Goal: Information Seeking & Learning: Learn about a topic

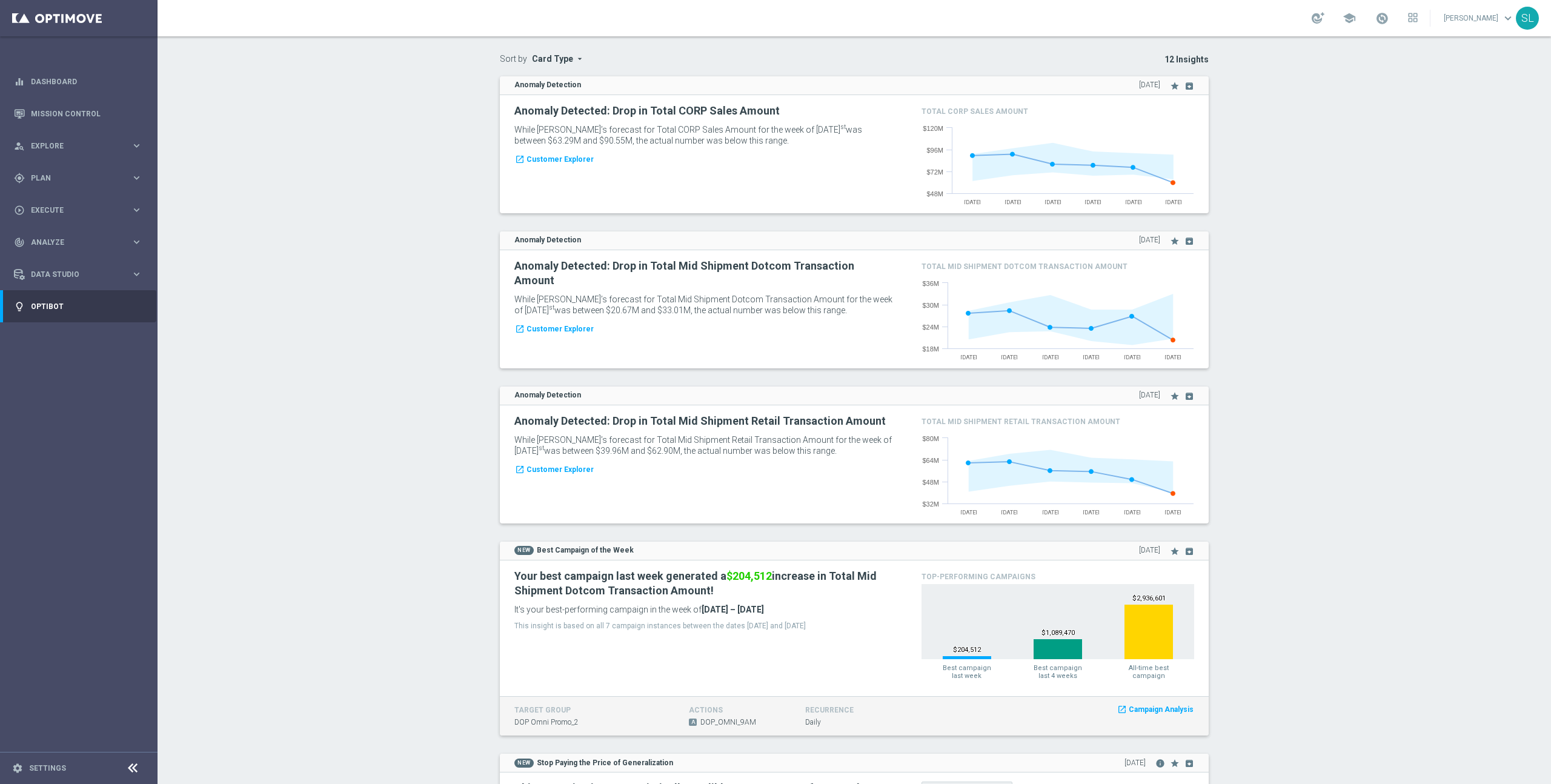
scroll to position [81, 0]
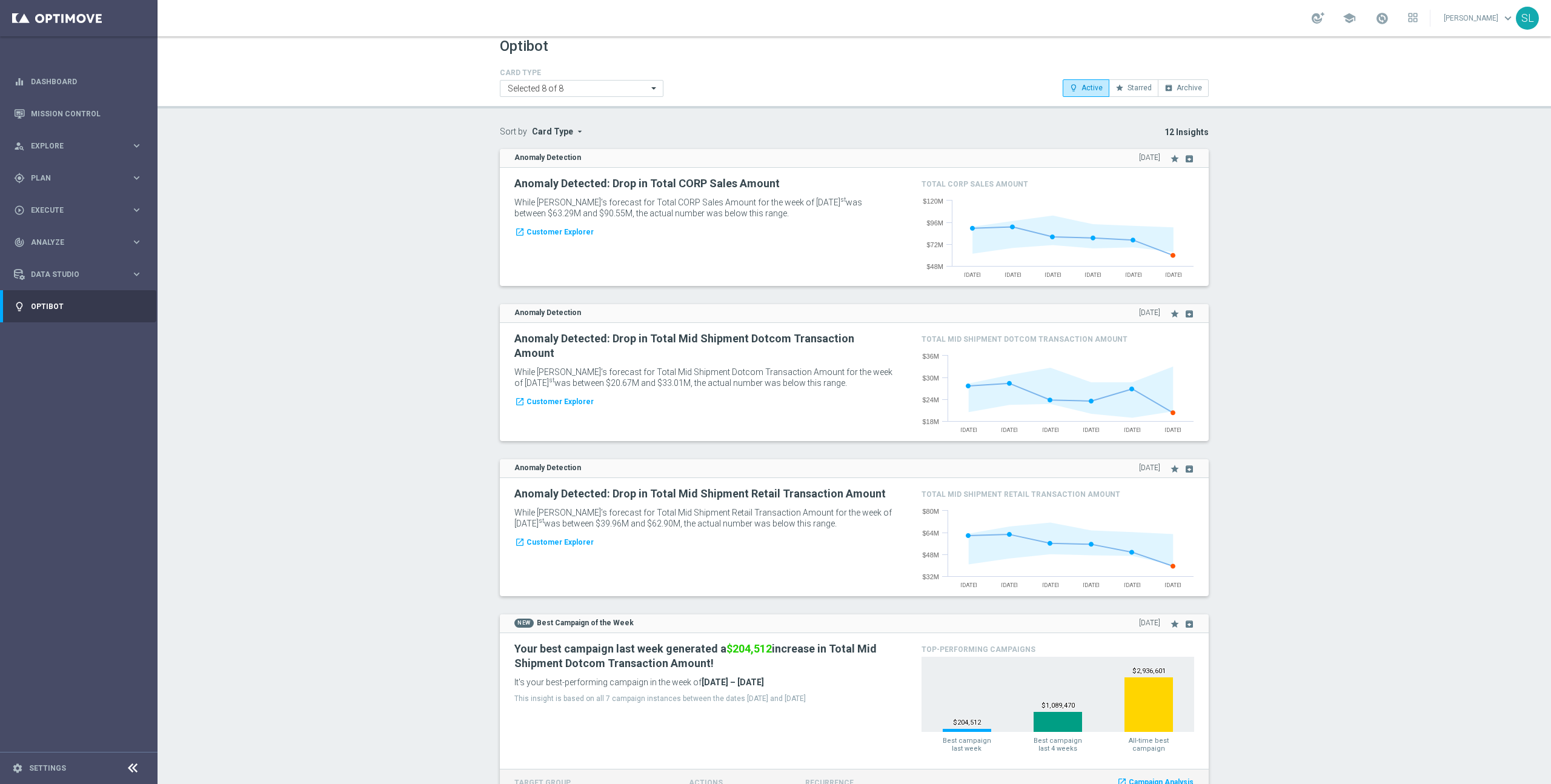
scroll to position [0, 0]
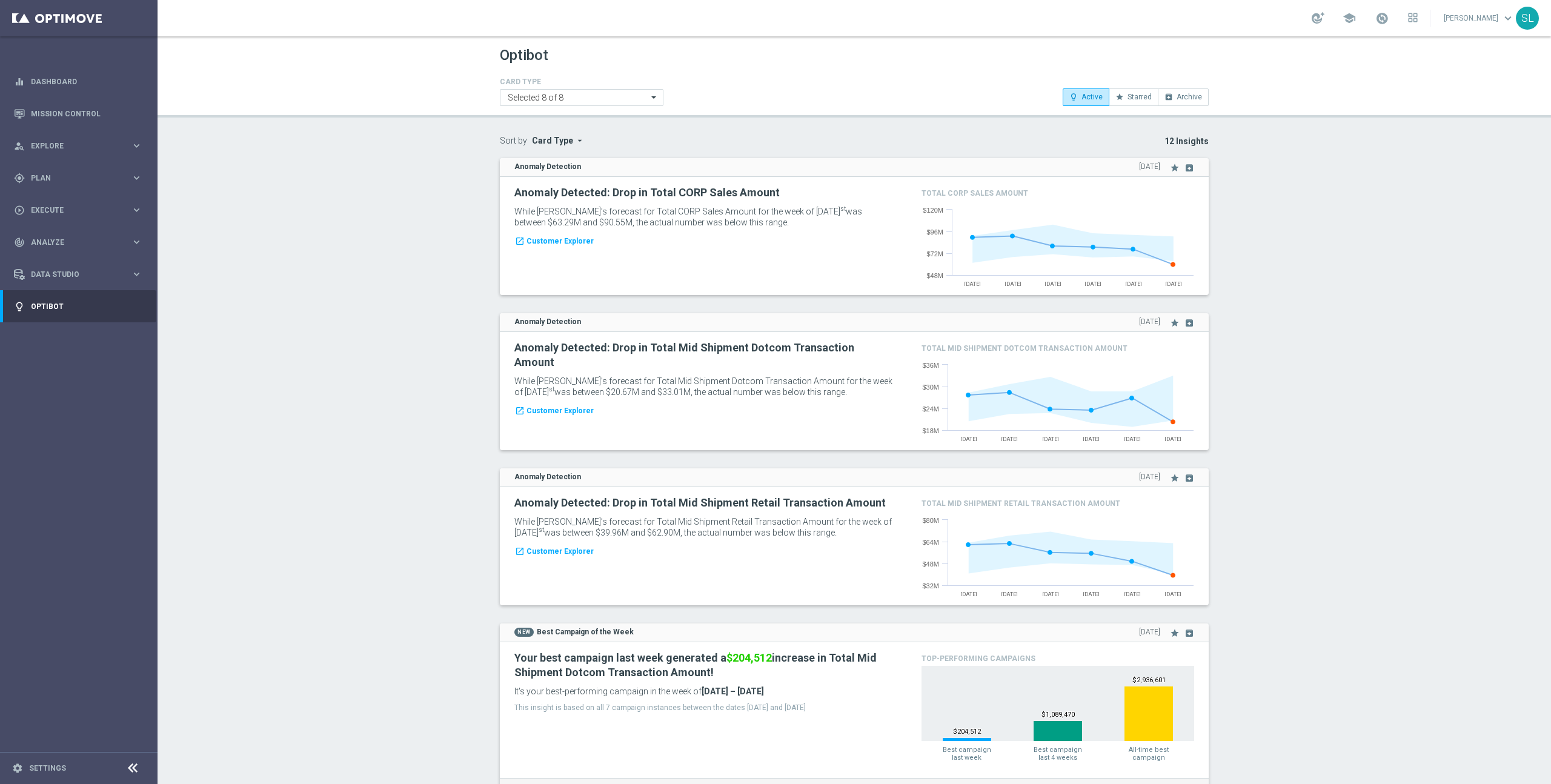
drag, startPoint x: 791, startPoint y: 223, endPoint x: 501, endPoint y: 183, distance: 292.7
click at [501, 183] on div "Anomaly Detected: Drop in Total CORP Sales Amount While [PERSON_NAME]’s forecas…" at bounding box center [854, 236] width 709 height 118
click at [741, 227] on p "While [PERSON_NAME]’s forecast for Total CORP Sales Amount for the week of [DAT…" at bounding box center [704, 217] width 380 height 22
drag, startPoint x: 755, startPoint y: 223, endPoint x: 439, endPoint y: 180, distance: 318.9
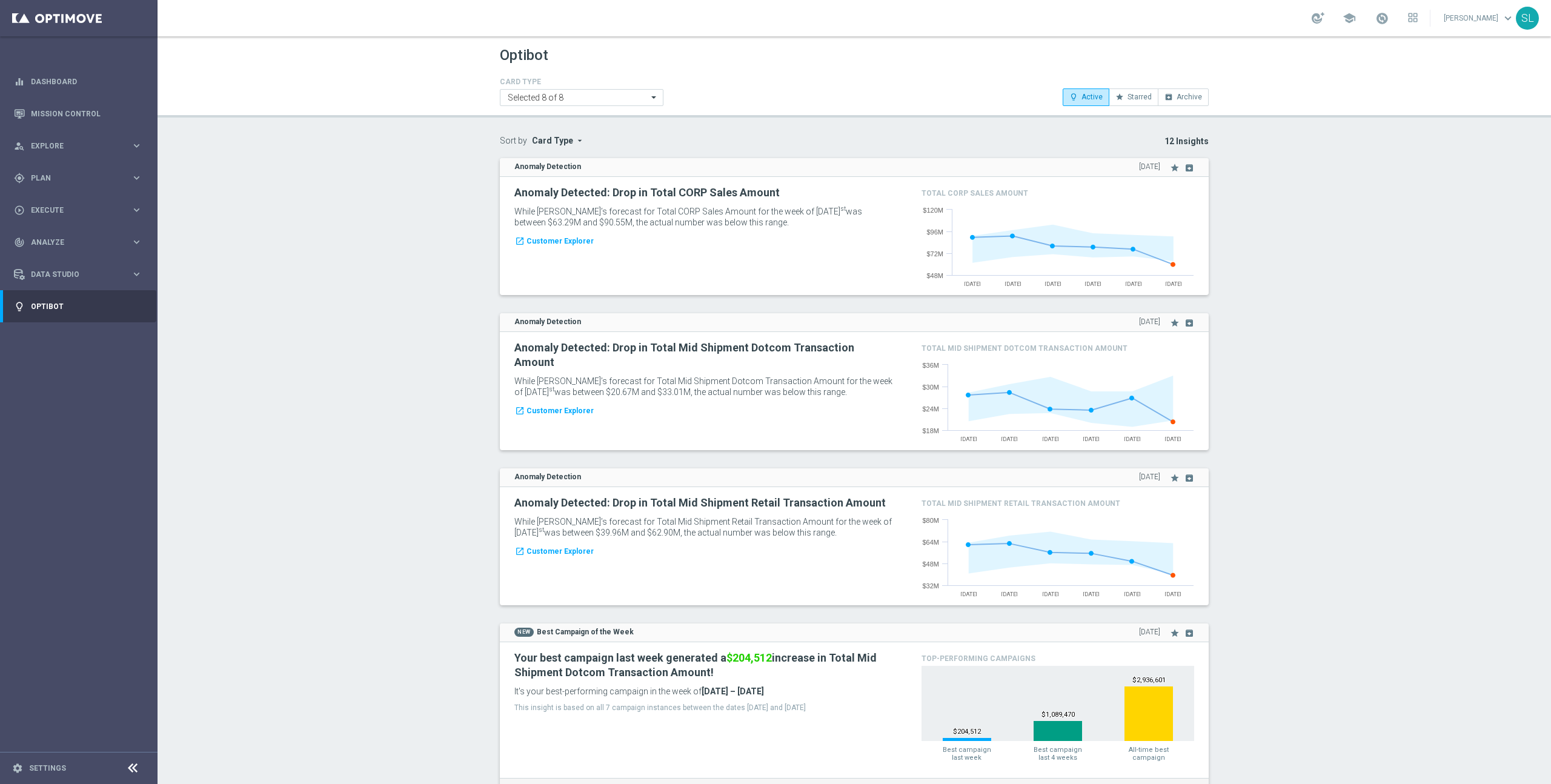
click at [794, 223] on p "While [PERSON_NAME]’s forecast for Total CORP Sales Amount for the week of [DAT…" at bounding box center [704, 217] width 380 height 22
drag, startPoint x: 780, startPoint y: 223, endPoint x: 495, endPoint y: 188, distance: 287.1
click at [495, 188] on div "Anomaly Detection [DATE] star archive" at bounding box center [854, 236] width 727 height 155
click at [798, 219] on p "While [PERSON_NAME]’s forecast for Total CORP Sales Amount for the week of [DAT…" at bounding box center [704, 217] width 380 height 22
